Goal: Task Accomplishment & Management: Use online tool/utility

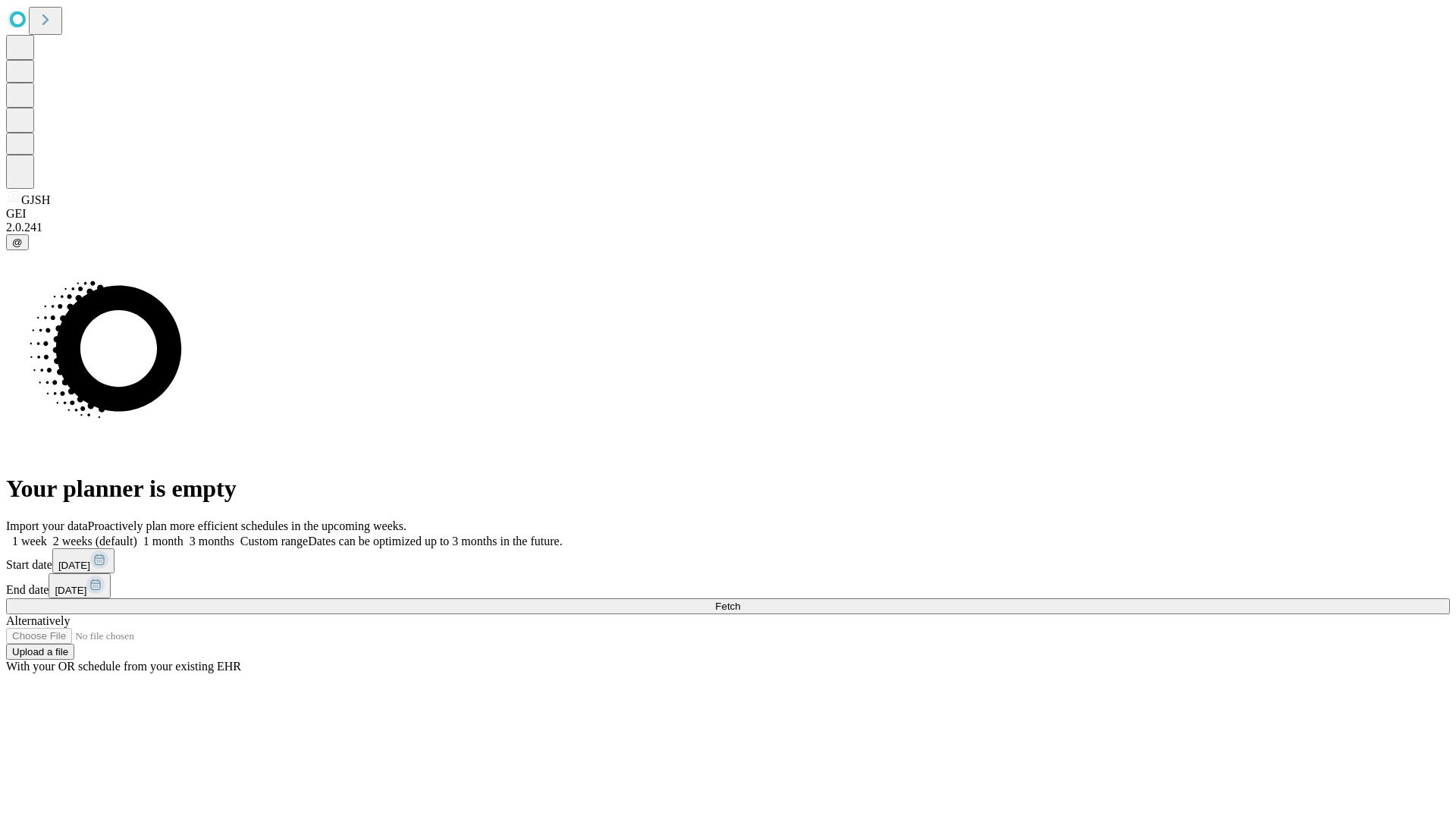
click at [47, 534] on label "1 week" at bounding box center [26, 541] width 41 height 13
click at [740, 601] on span "Fetch" at bounding box center [728, 606] width 25 height 11
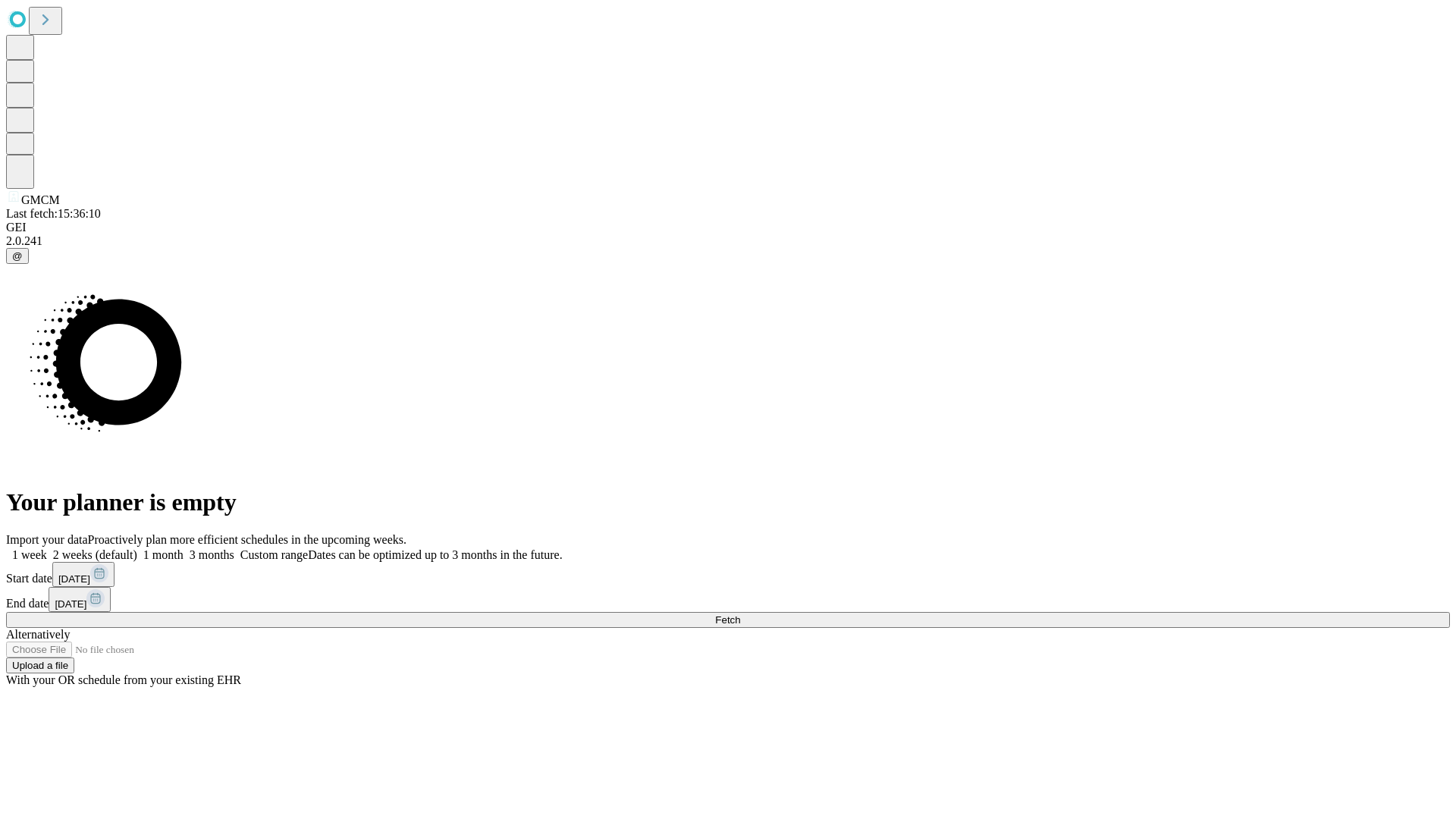
click at [47, 548] on label "1 week" at bounding box center [26, 554] width 41 height 13
click at [740, 614] on span "Fetch" at bounding box center [728, 619] width 25 height 11
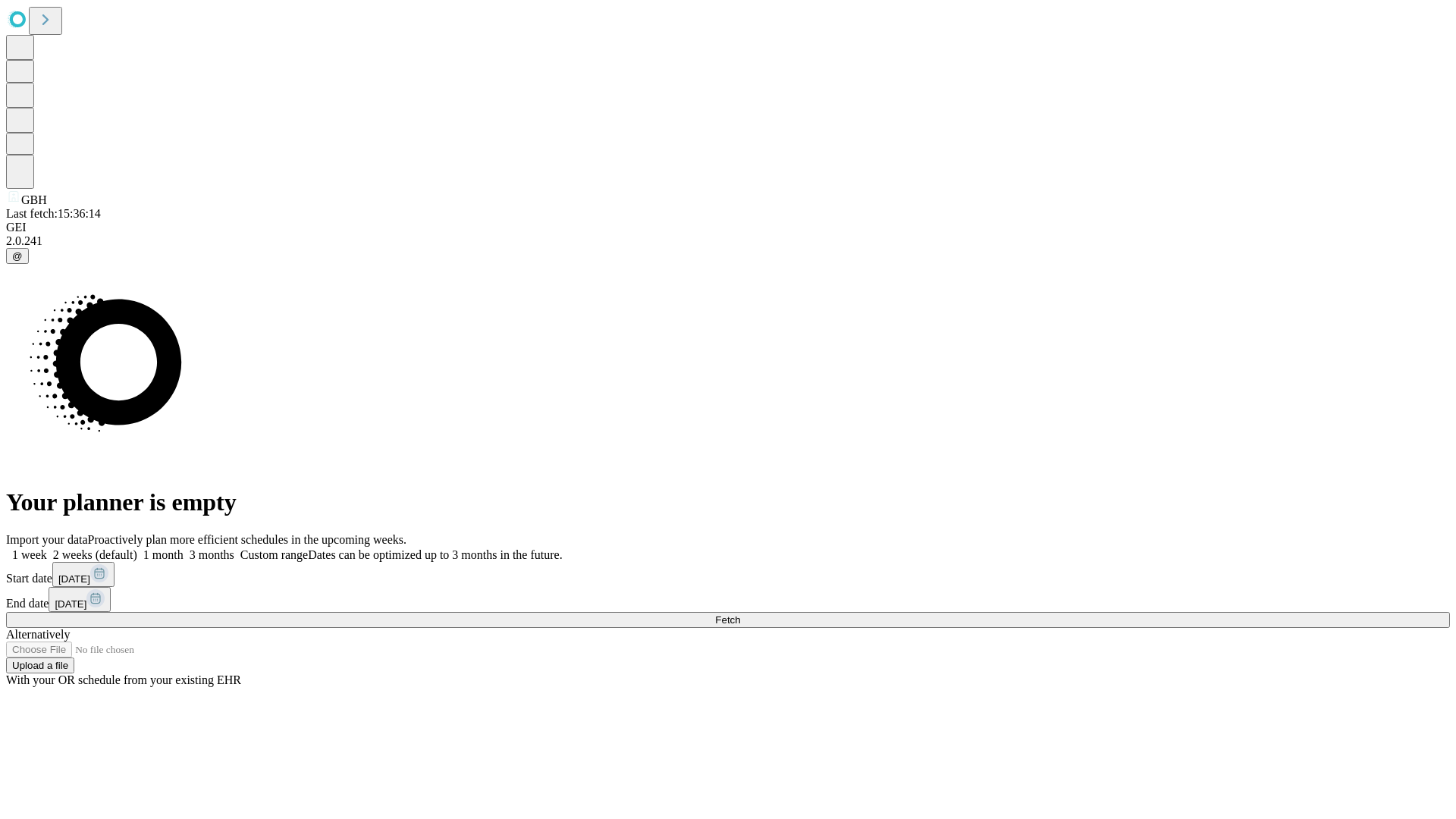
click at [47, 548] on label "1 week" at bounding box center [26, 554] width 41 height 13
click at [740, 614] on span "Fetch" at bounding box center [728, 619] width 25 height 11
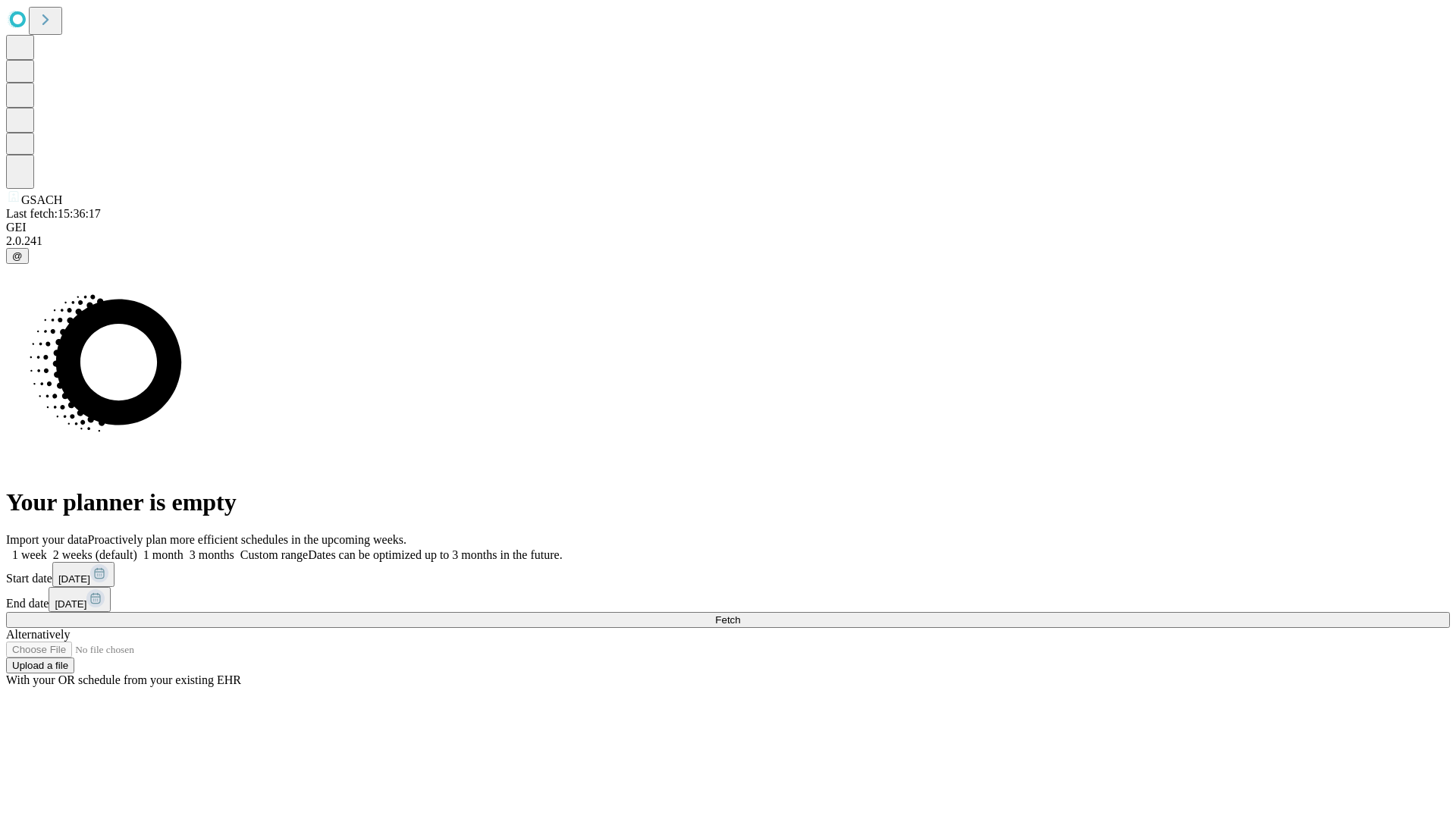
click at [740, 614] on span "Fetch" at bounding box center [728, 619] width 25 height 11
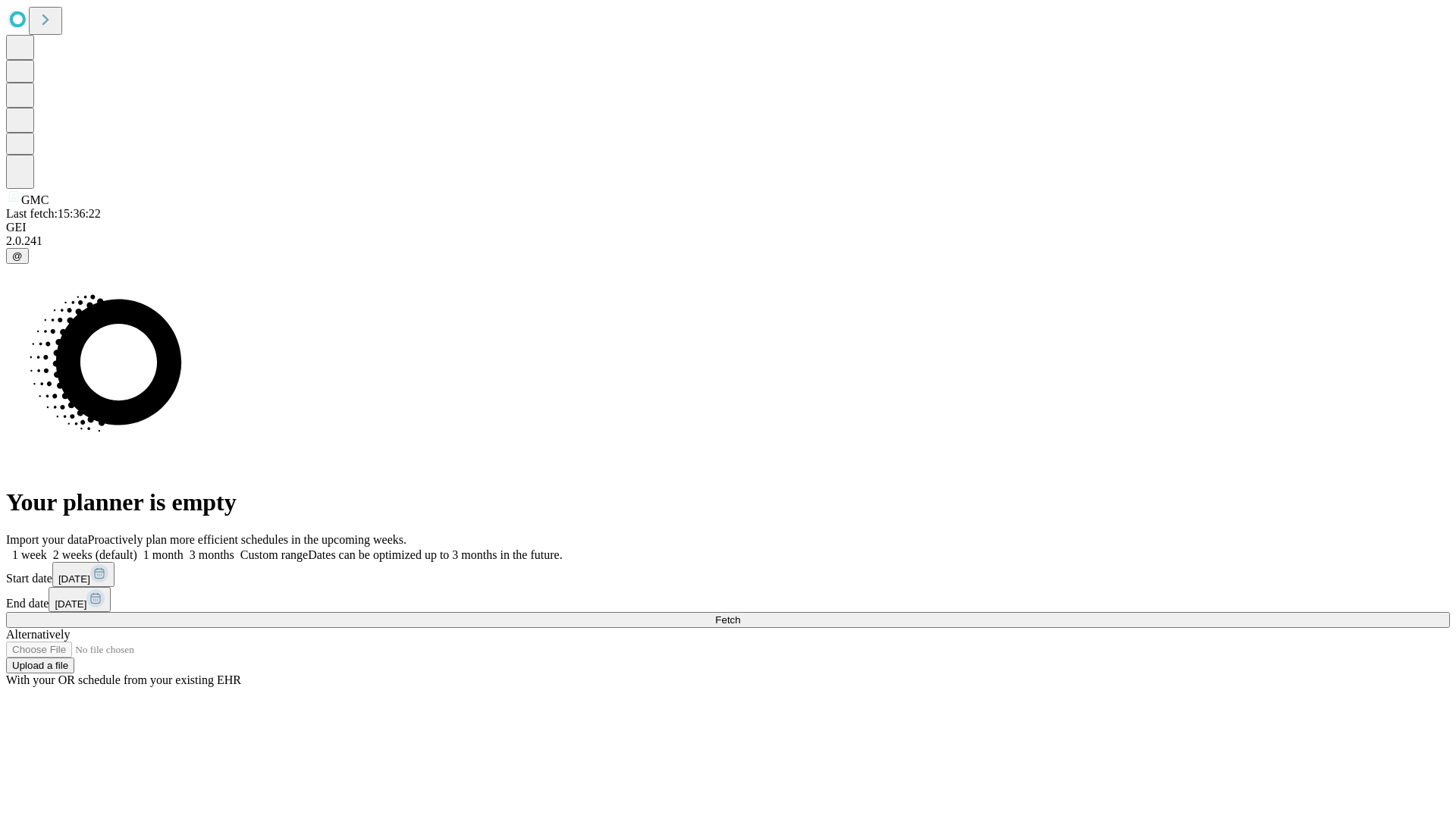
click at [47, 548] on label "1 week" at bounding box center [26, 554] width 41 height 13
click at [740, 614] on span "Fetch" at bounding box center [728, 619] width 25 height 11
click at [47, 548] on label "1 week" at bounding box center [26, 554] width 41 height 13
click at [740, 614] on span "Fetch" at bounding box center [728, 619] width 25 height 11
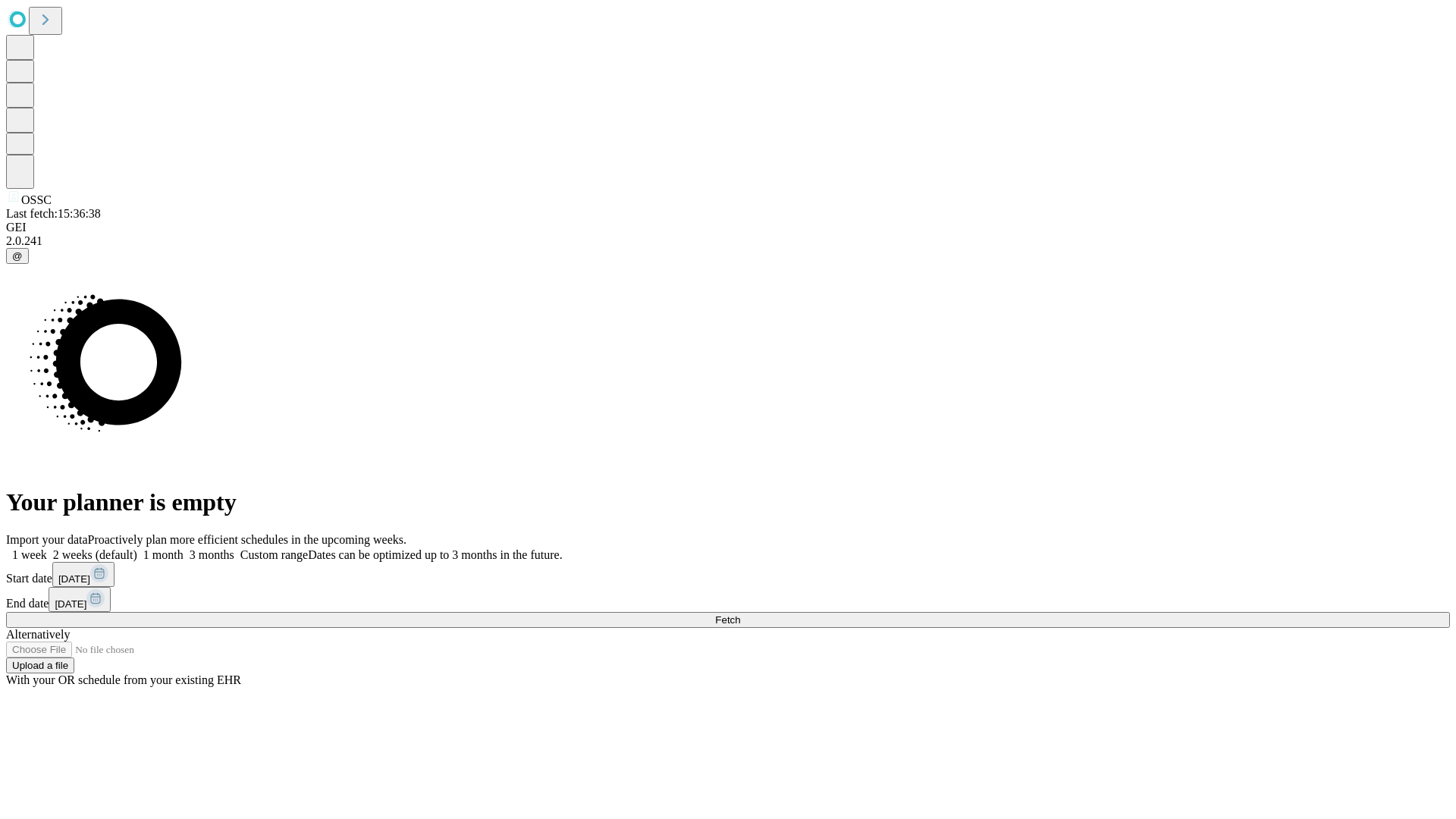
click at [47, 548] on label "1 week" at bounding box center [26, 554] width 41 height 13
click at [740, 614] on span "Fetch" at bounding box center [728, 619] width 25 height 11
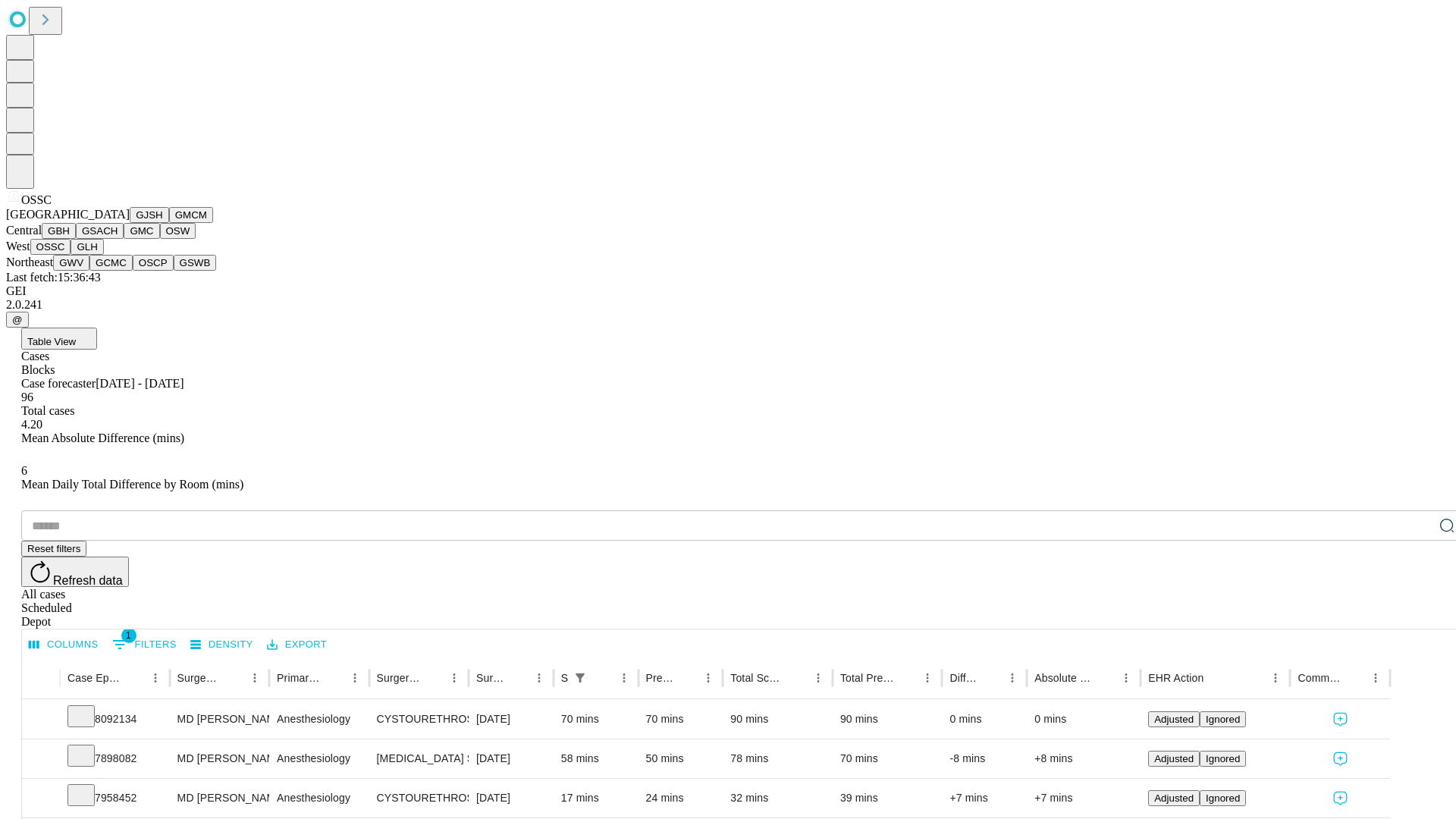
click at [103, 255] on button "GLH" at bounding box center [87, 247] width 32 height 16
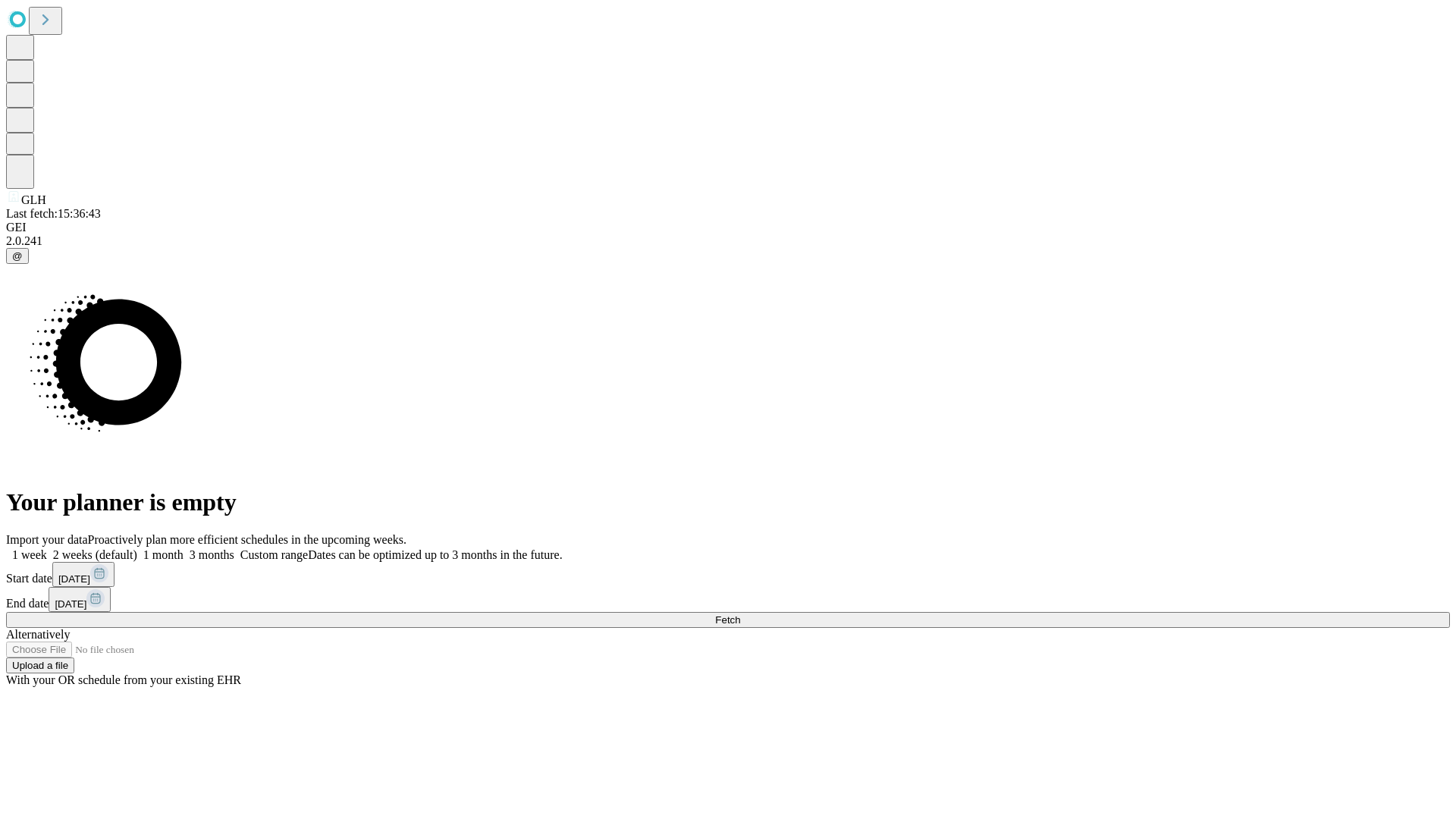
click at [47, 548] on label "1 week" at bounding box center [26, 554] width 41 height 13
click at [740, 614] on span "Fetch" at bounding box center [728, 619] width 25 height 11
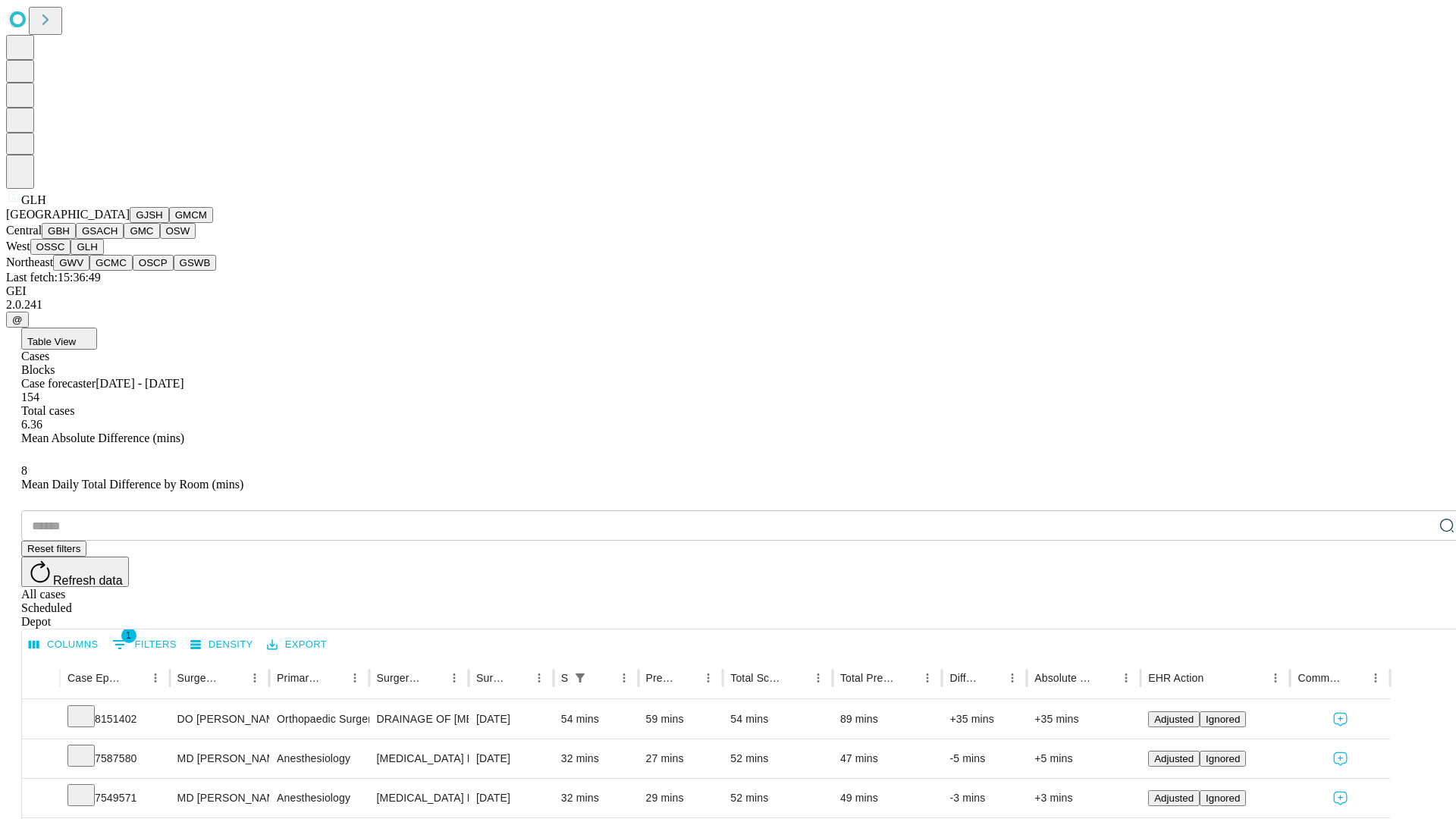
click at [89, 270] on button "GWV" at bounding box center [71, 263] width 37 height 16
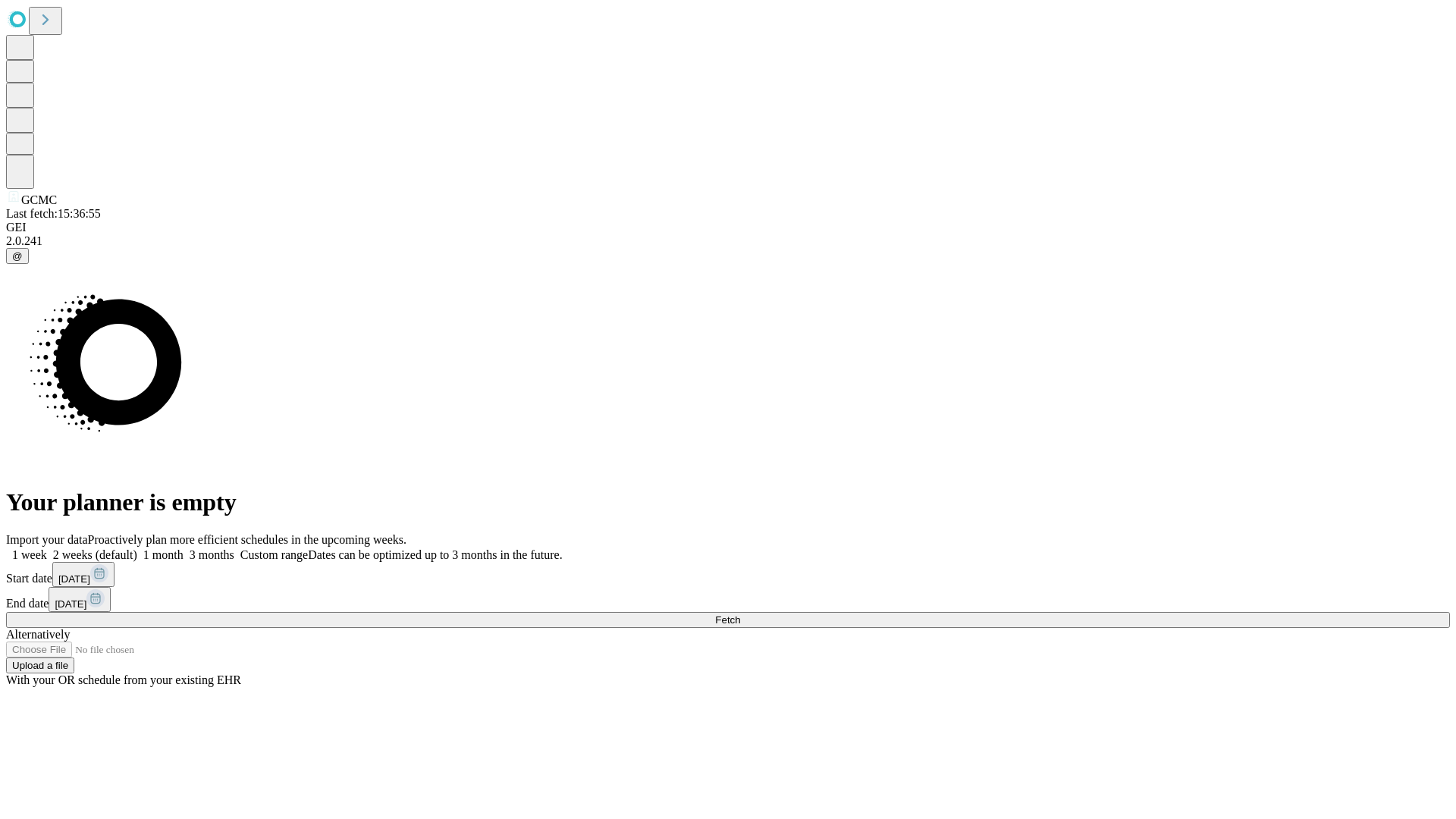
click at [47, 548] on label "1 week" at bounding box center [26, 554] width 41 height 13
click at [740, 614] on span "Fetch" at bounding box center [728, 619] width 25 height 11
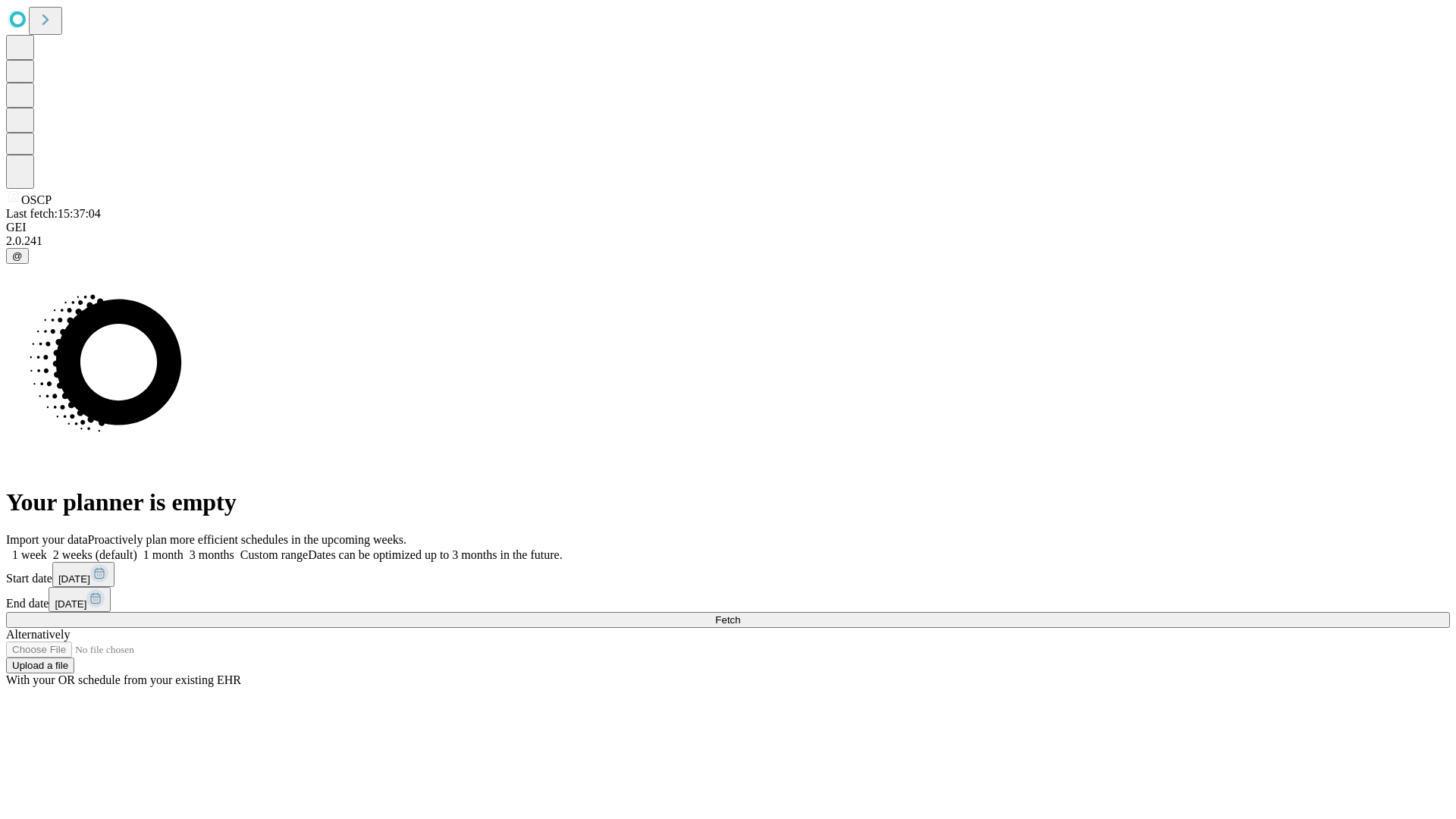
click at [47, 548] on label "1 week" at bounding box center [26, 554] width 41 height 13
click at [740, 614] on span "Fetch" at bounding box center [728, 619] width 25 height 11
